Goal: Find contact information: Find contact information

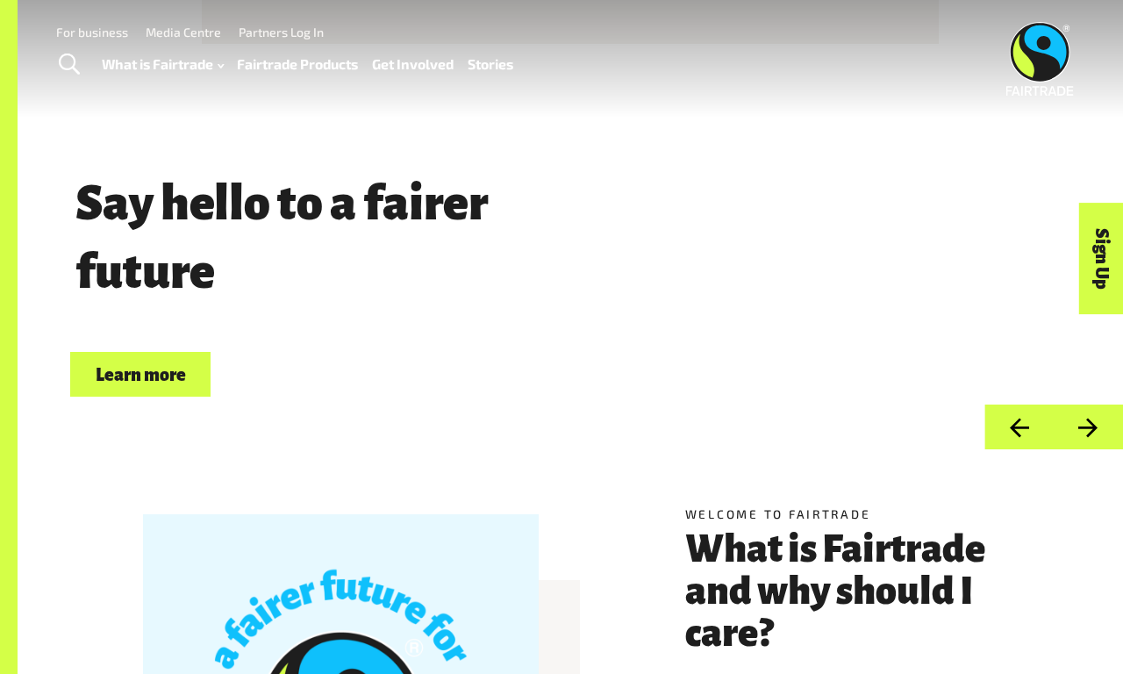
click at [92, 32] on link "For business" at bounding box center [92, 32] width 72 height 15
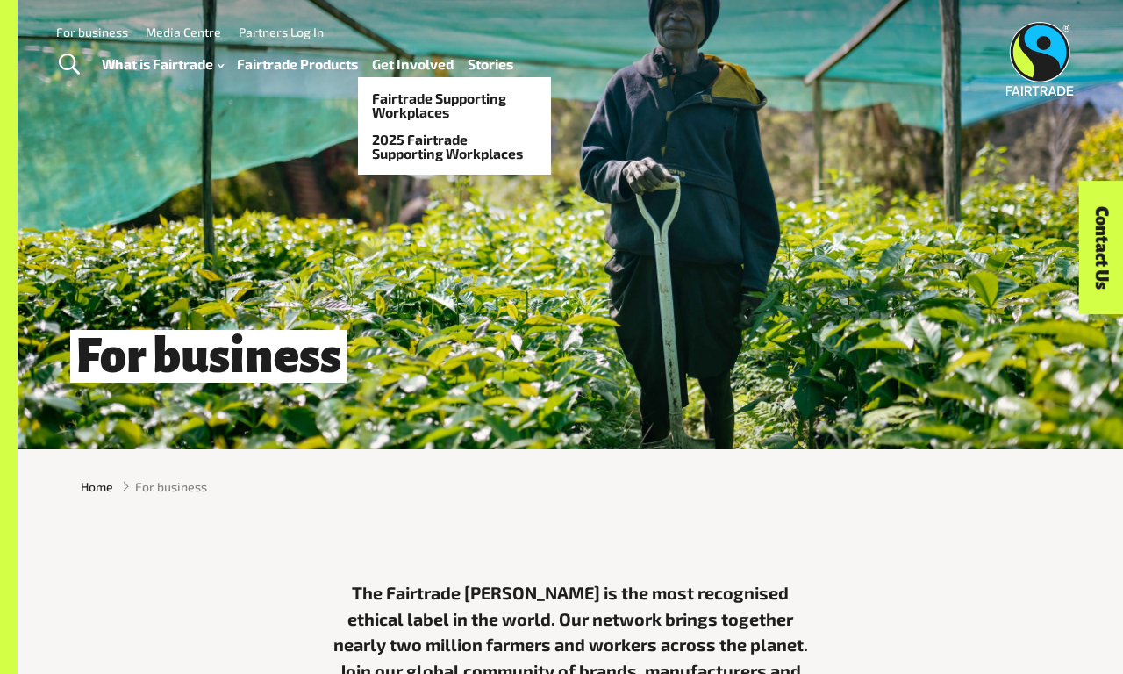
click at [412, 64] on link "Get Involved" at bounding box center [413, 64] width 82 height 25
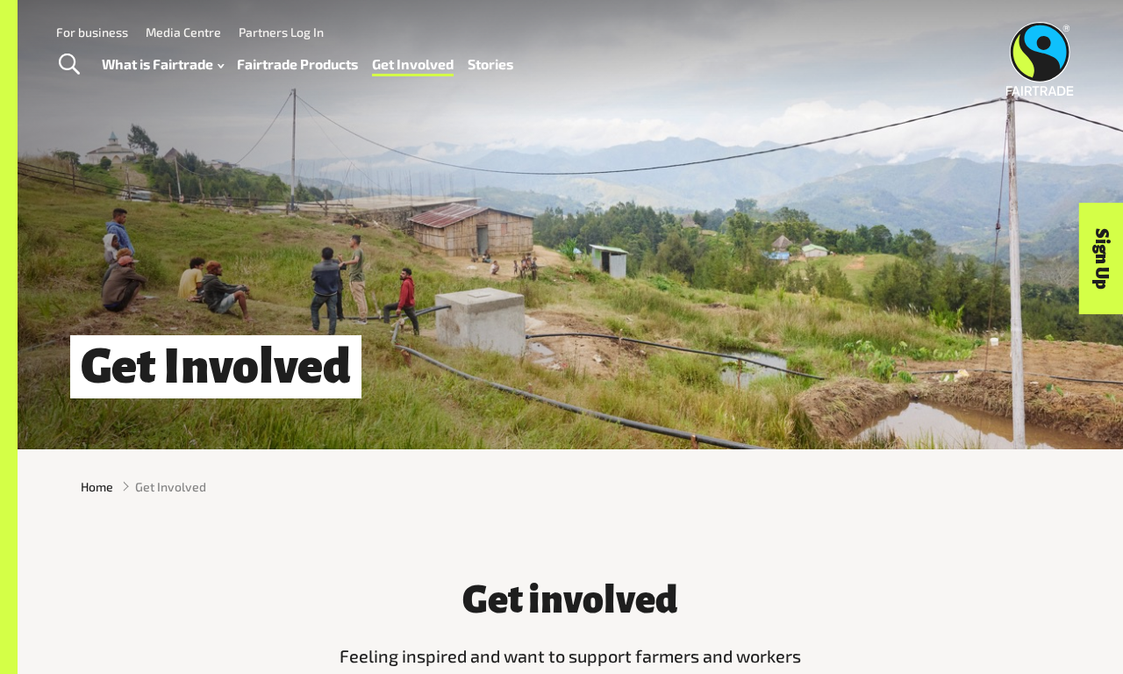
click at [92, 32] on link "For business" at bounding box center [92, 32] width 72 height 15
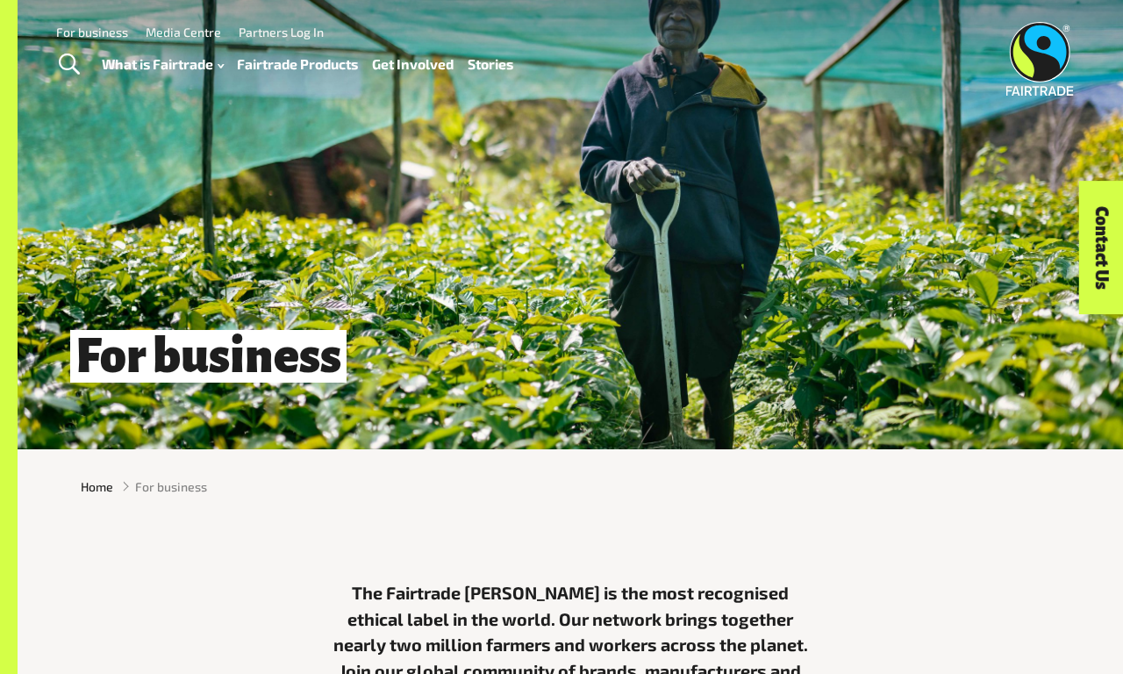
click at [92, 32] on link "For business" at bounding box center [92, 32] width 72 height 15
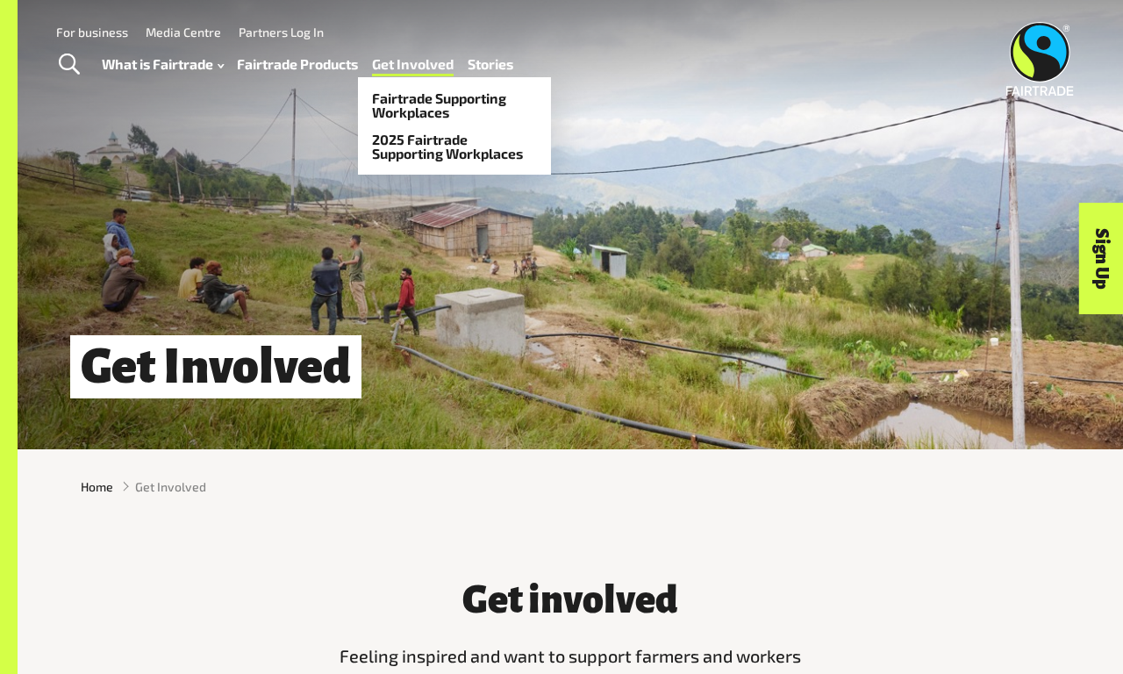
click at [412, 64] on link "Get Involved" at bounding box center [413, 64] width 82 height 25
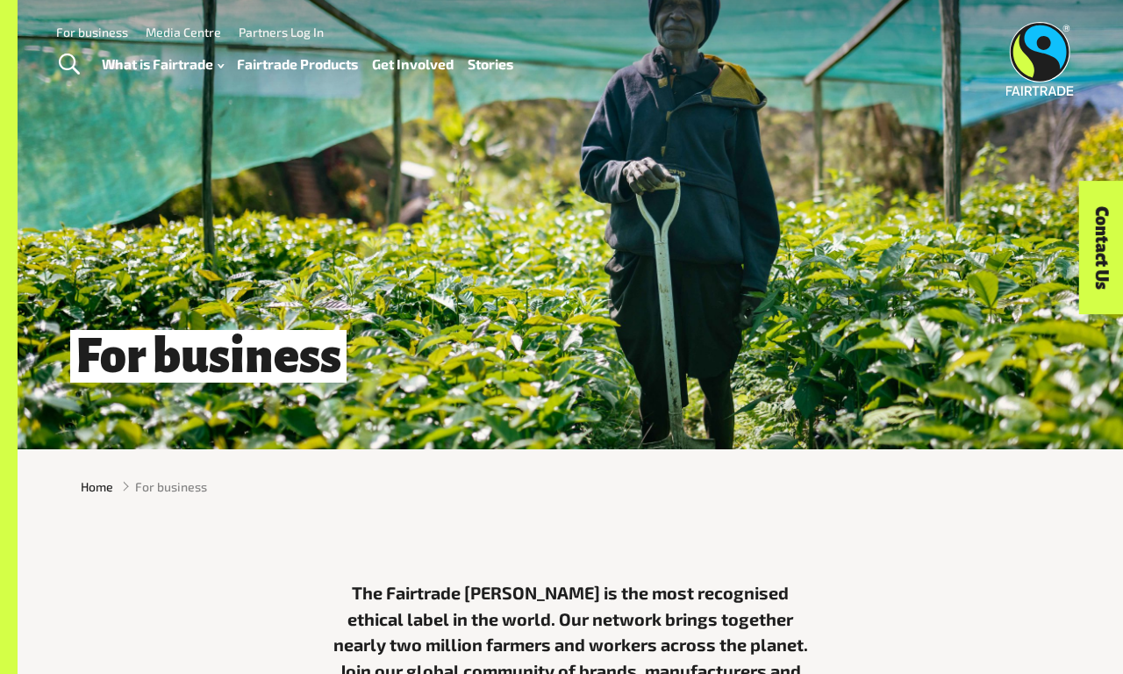
click at [1101, 247] on link "Contact Us" at bounding box center [1101, 248] width 45 height 133
